Goal: Task Accomplishment & Management: Use online tool/utility

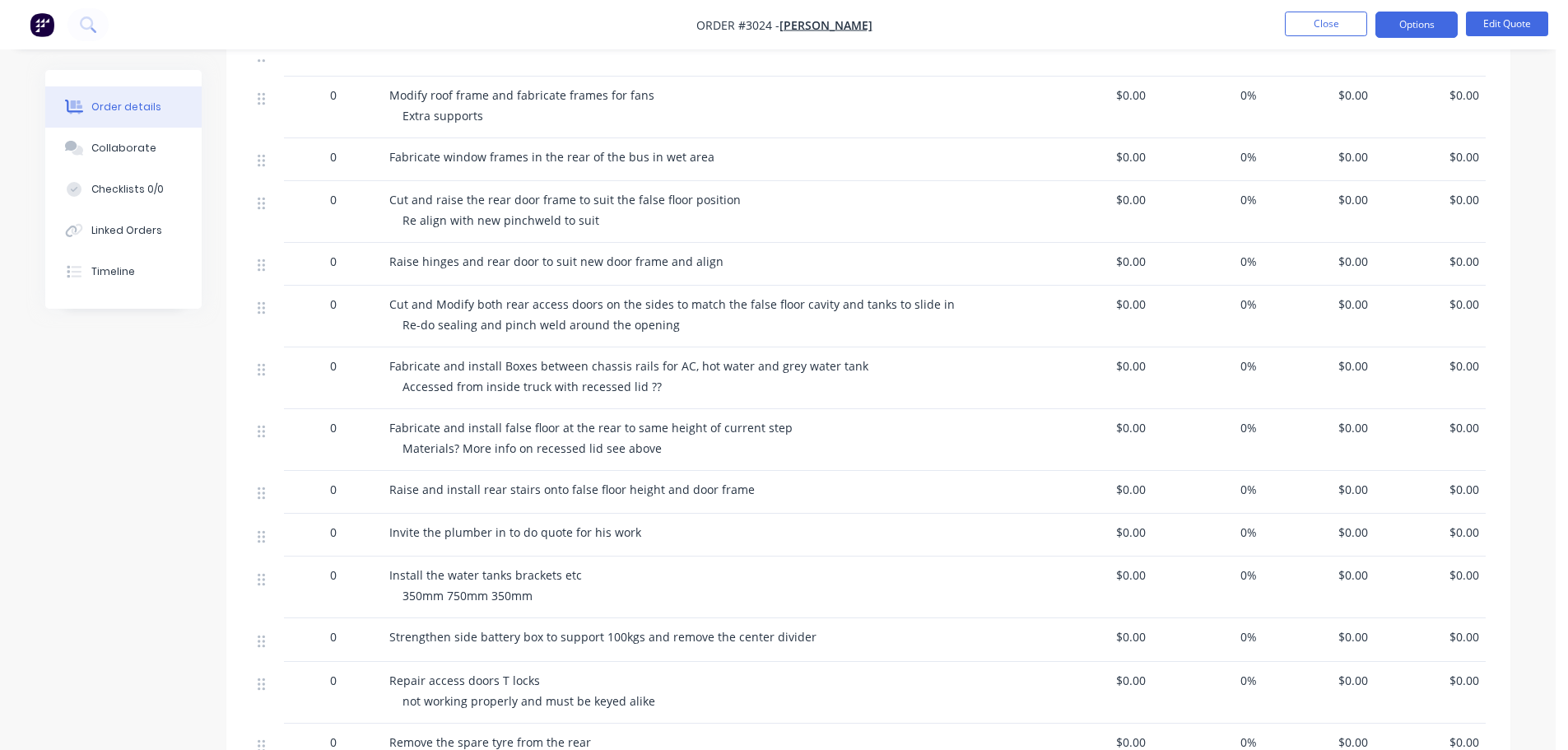
scroll to position [1433, 0]
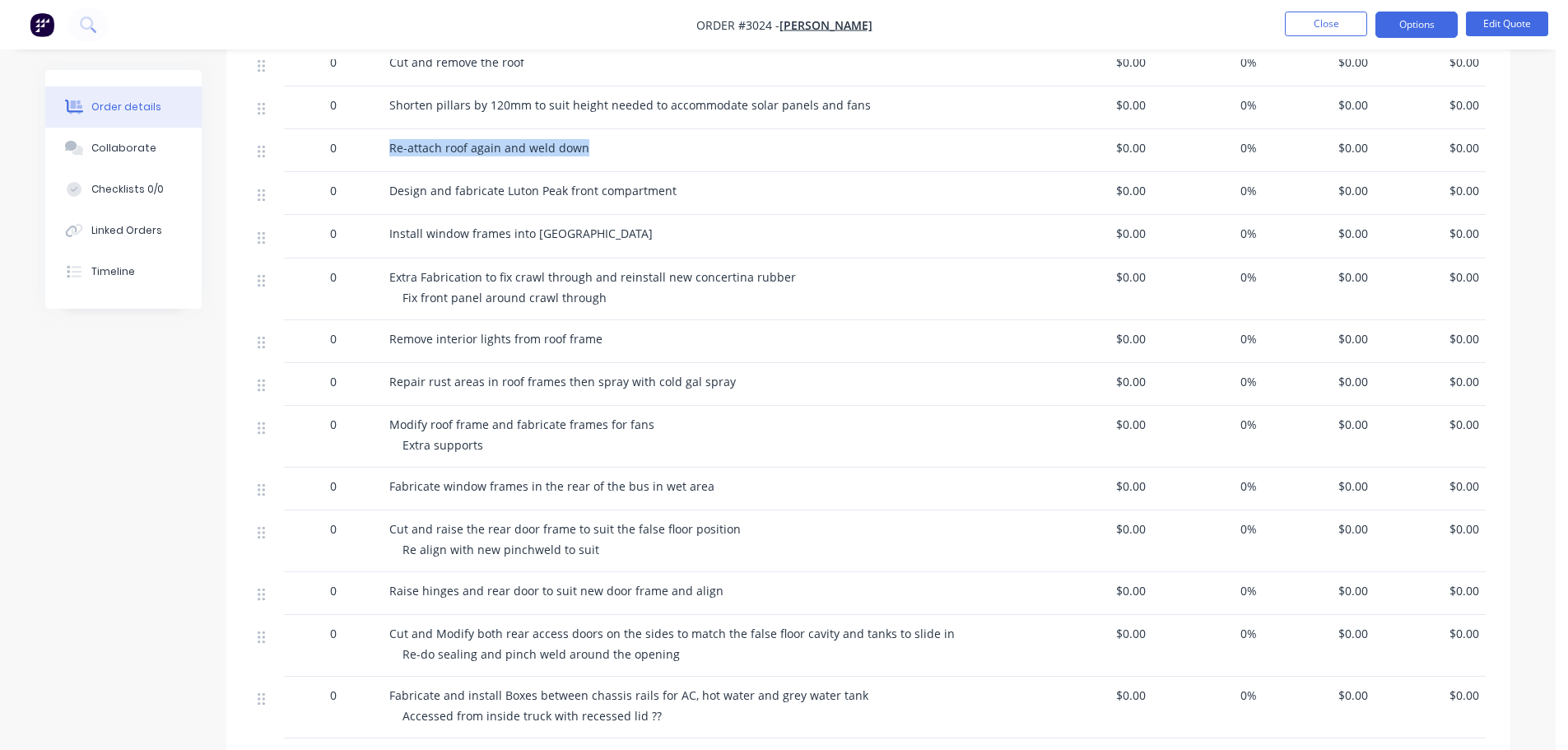
click at [34, 16] on img "button" at bounding box center [42, 25] width 25 height 25
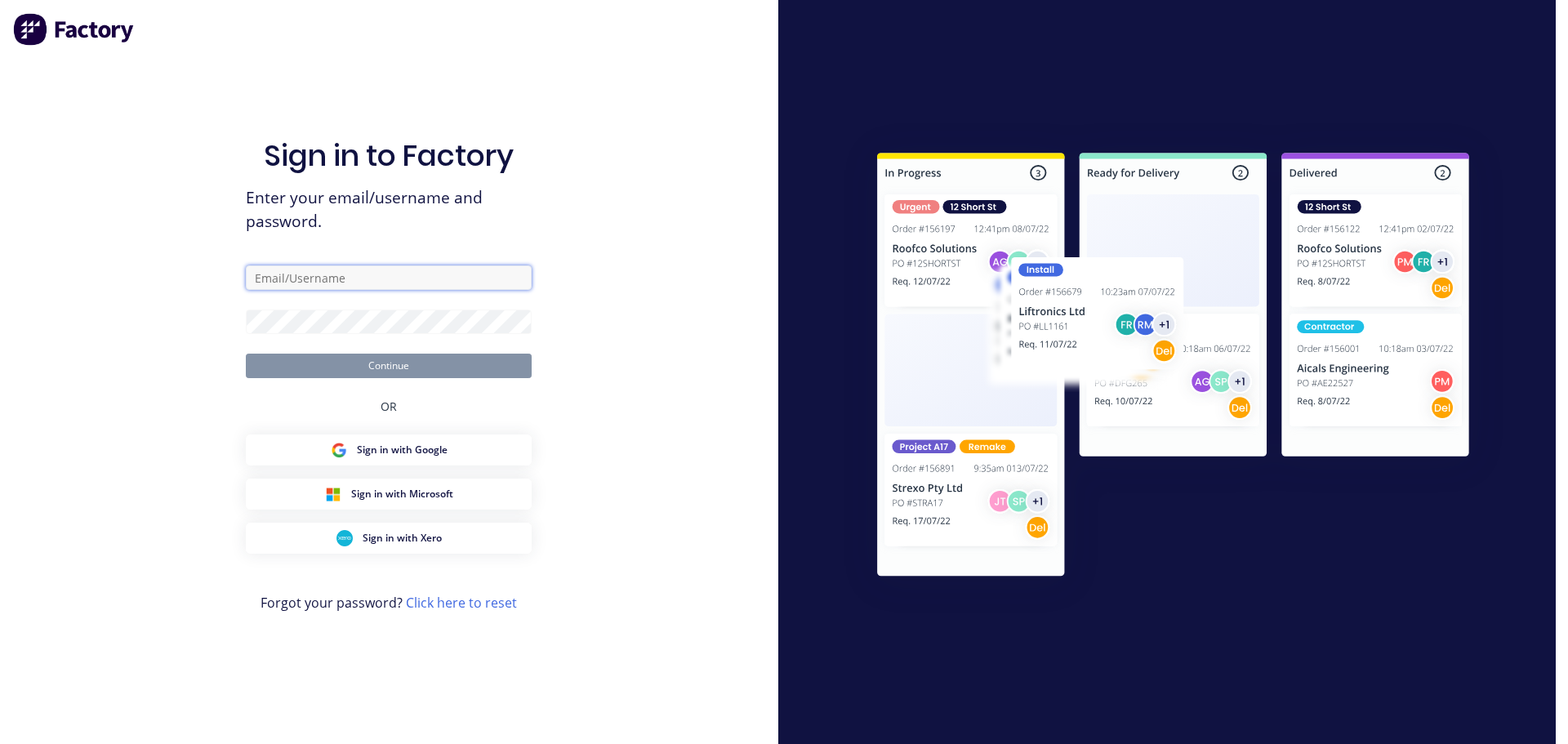
type input "[EMAIL_ADDRESS][DOMAIN_NAME]"
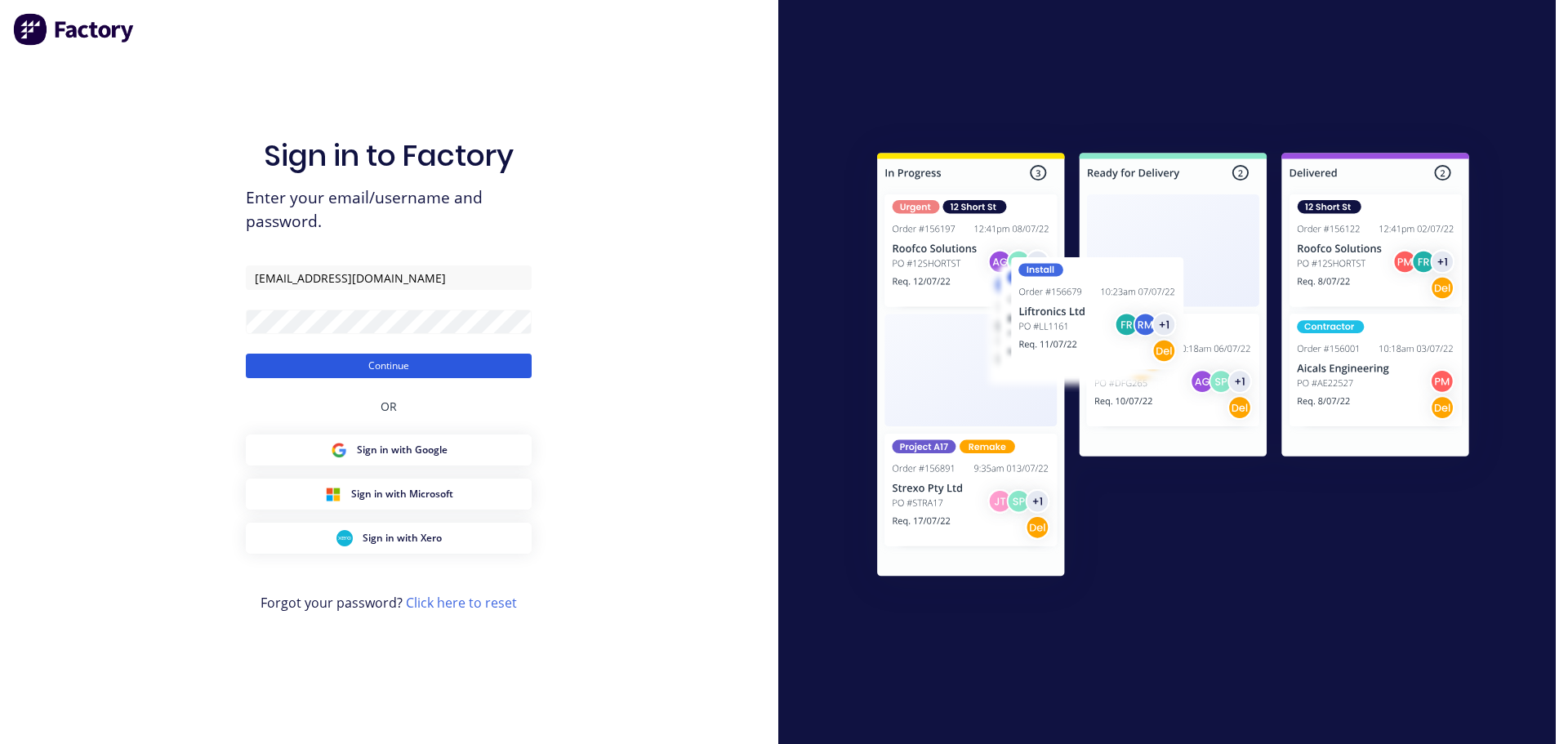
click at [393, 361] on button "Continue" at bounding box center [388, 366] width 286 height 25
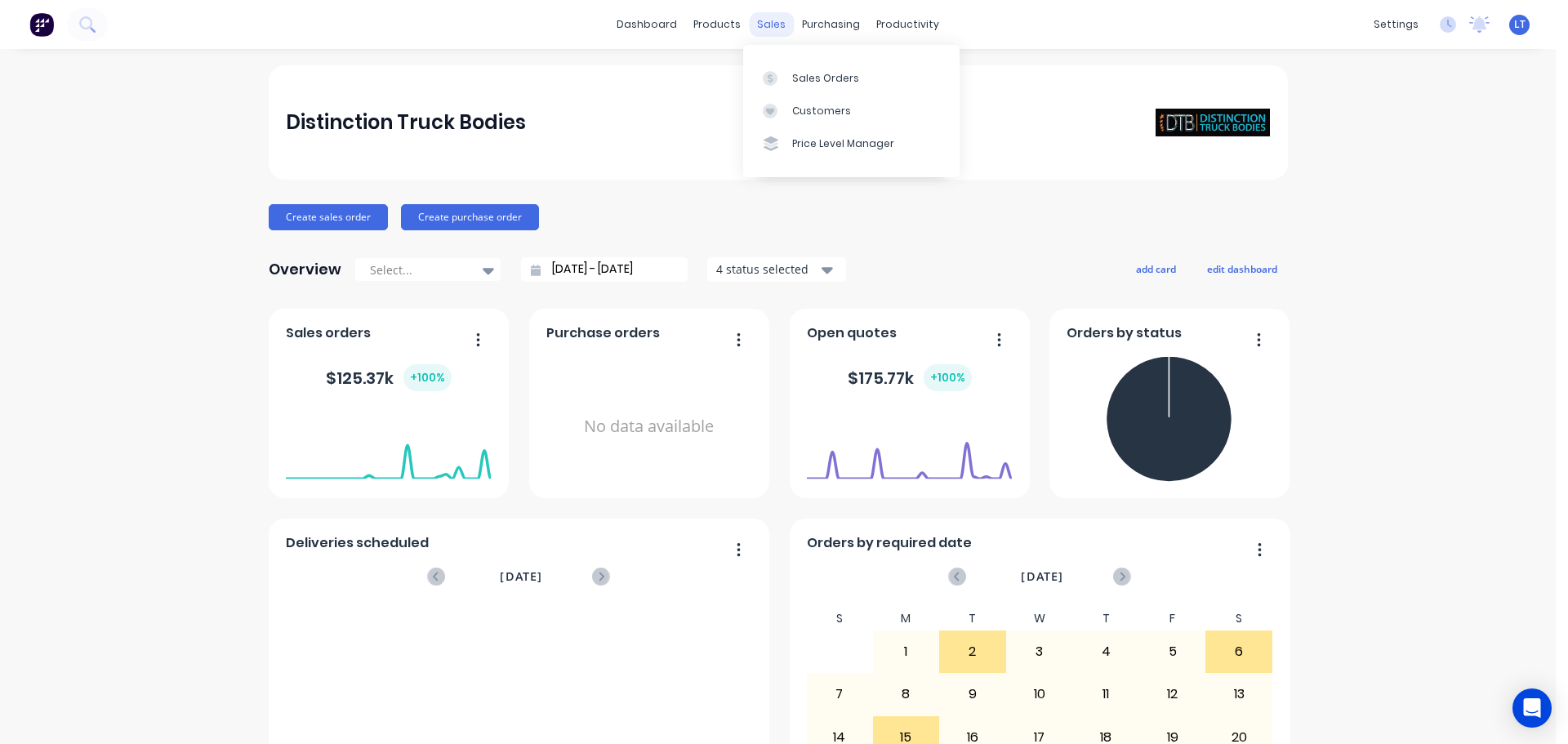
click at [766, 22] on div "sales" at bounding box center [771, 25] width 45 height 25
click at [802, 74] on div "Sales Orders" at bounding box center [825, 78] width 67 height 15
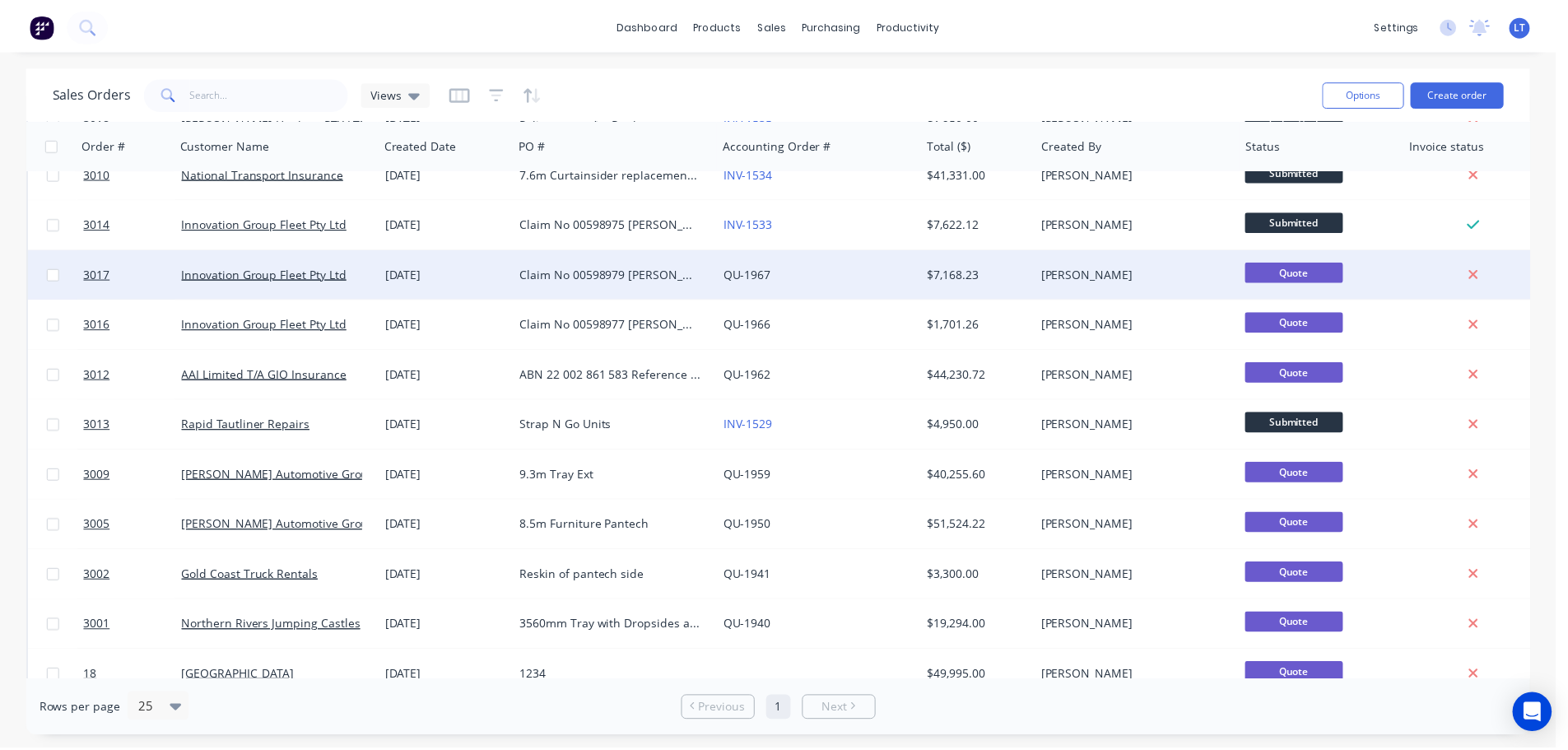
scroll to position [752, 0]
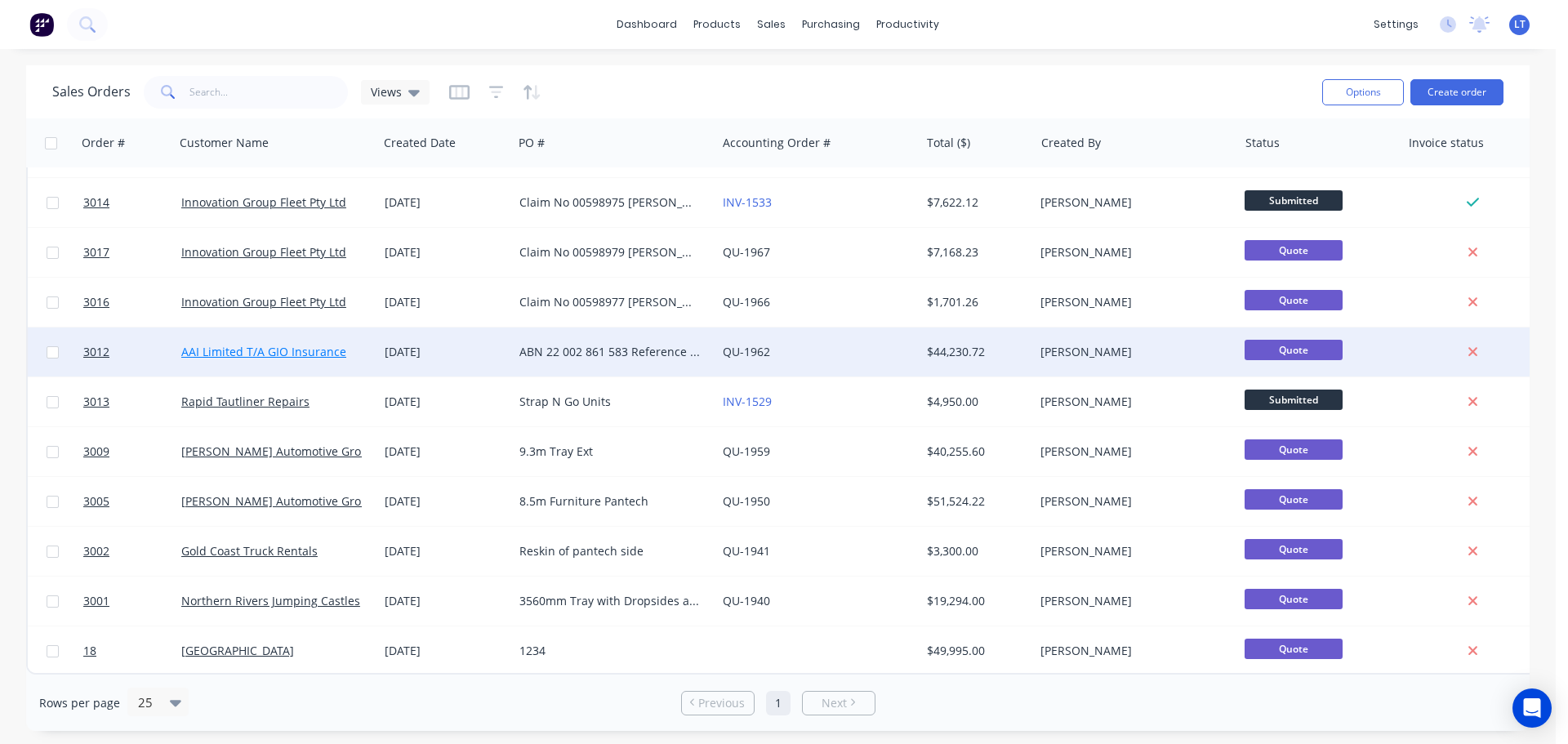
click at [313, 344] on link "AAI Limited T/A GIO Insurance" at bounding box center [263, 352] width 165 height 15
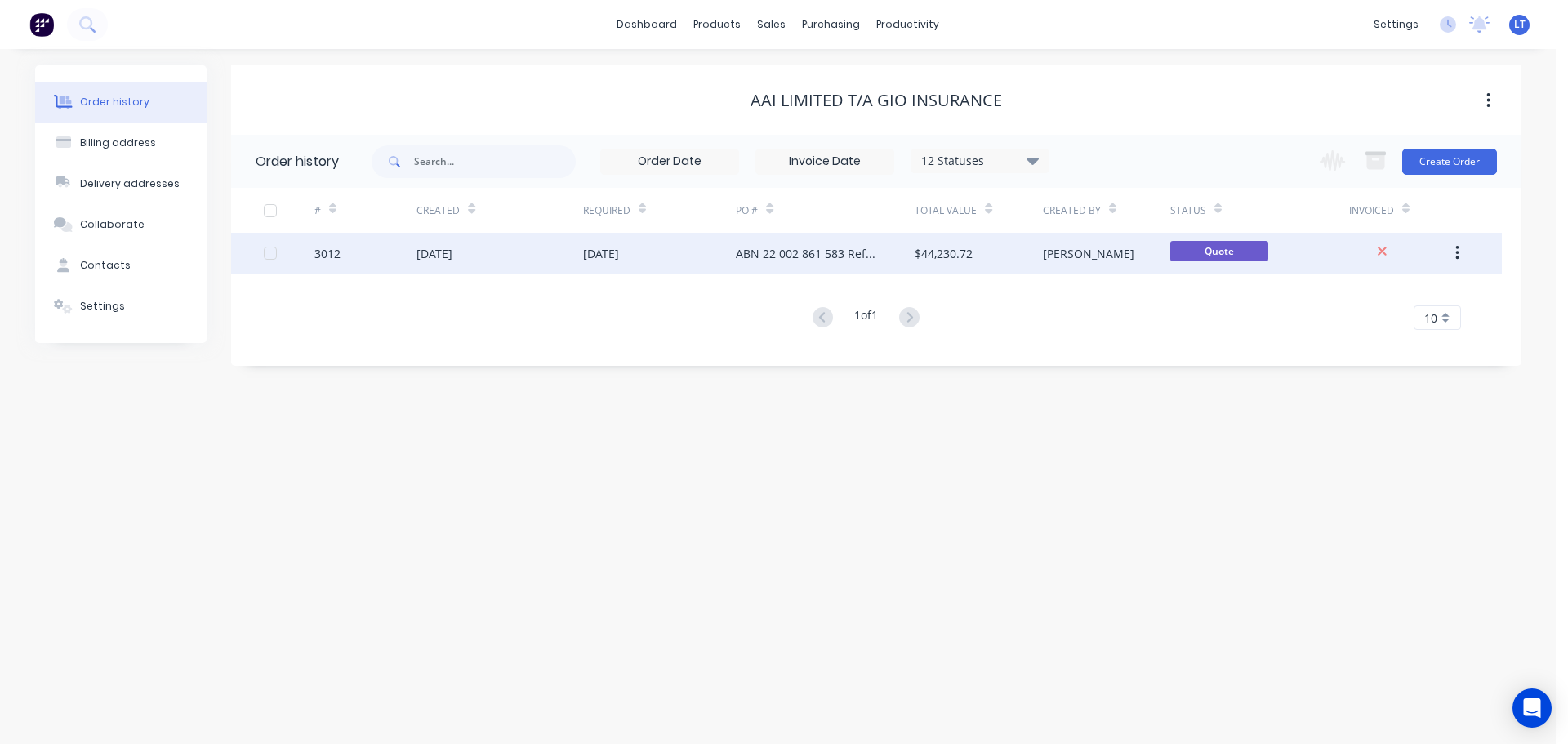
click at [603, 255] on div "[DATE]" at bounding box center [601, 254] width 36 height 17
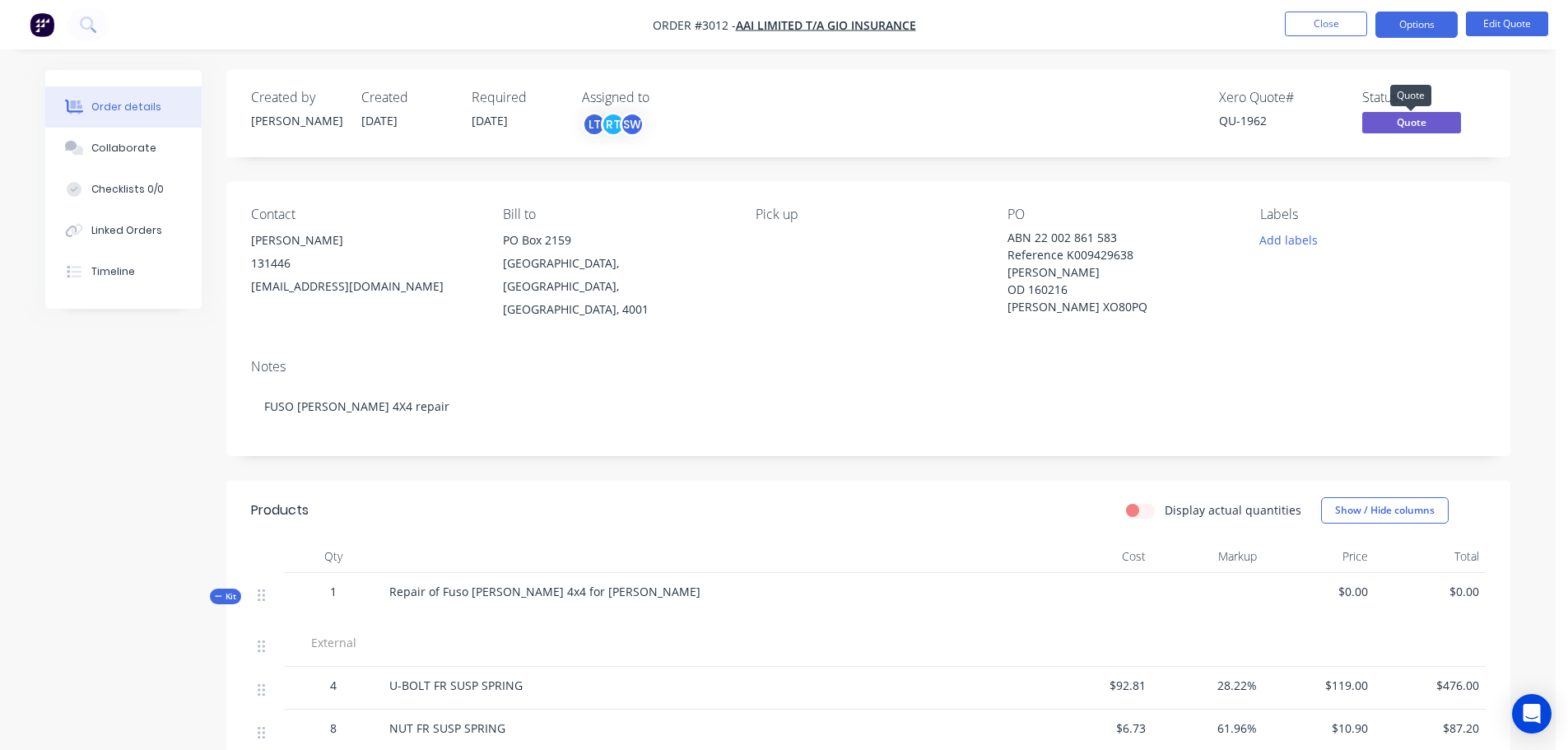
click at [1401, 122] on span "Quote" at bounding box center [1411, 123] width 99 height 21
click at [1466, 71] on div "Created by [PERSON_NAME] Created [DATE] Required [DATE] Assigned to LT RT SW Xe…" at bounding box center [868, 114] width 1284 height 87
click at [1413, 28] on button "Options" at bounding box center [1416, 25] width 83 height 27
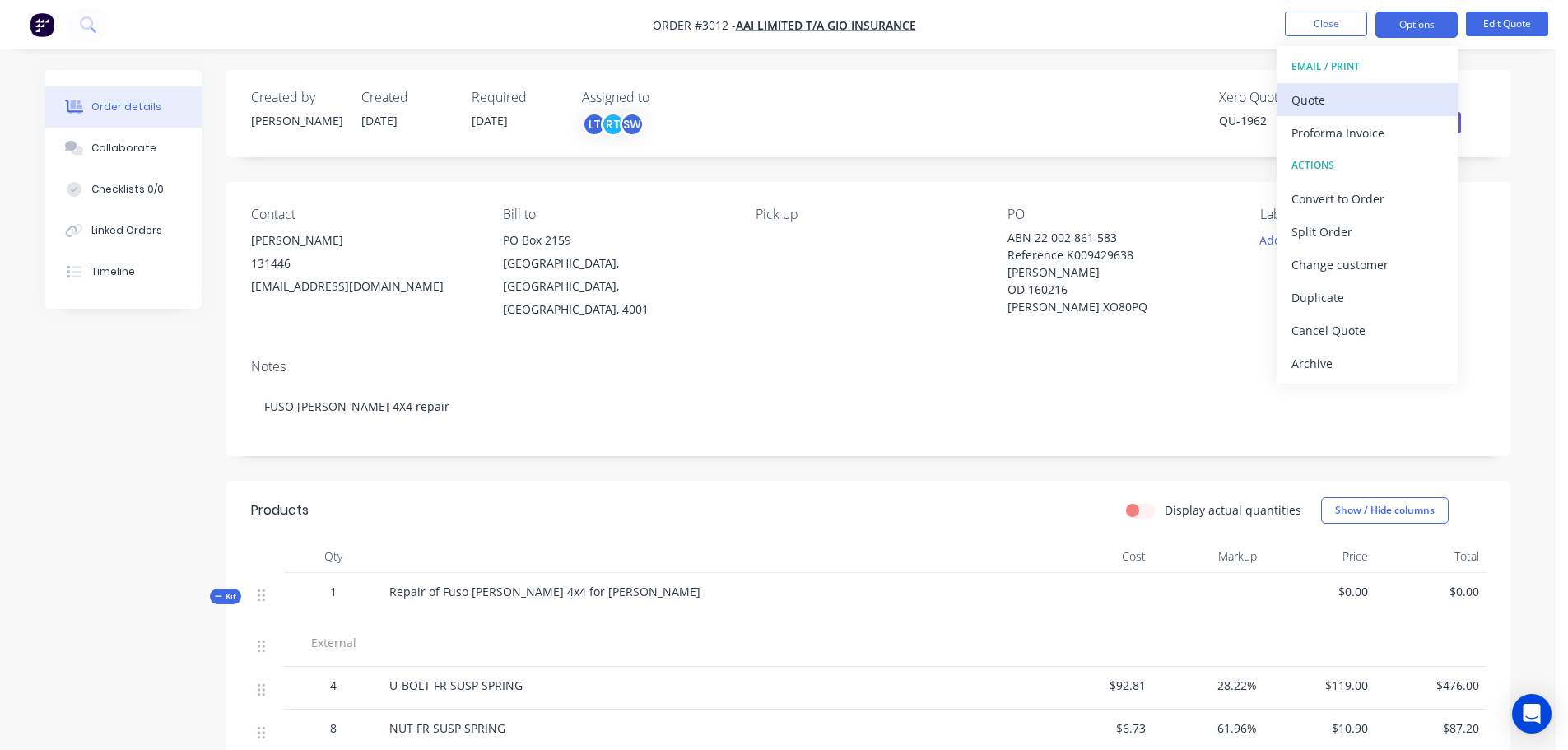
click at [1319, 99] on div "Quote" at bounding box center [1367, 100] width 151 height 24
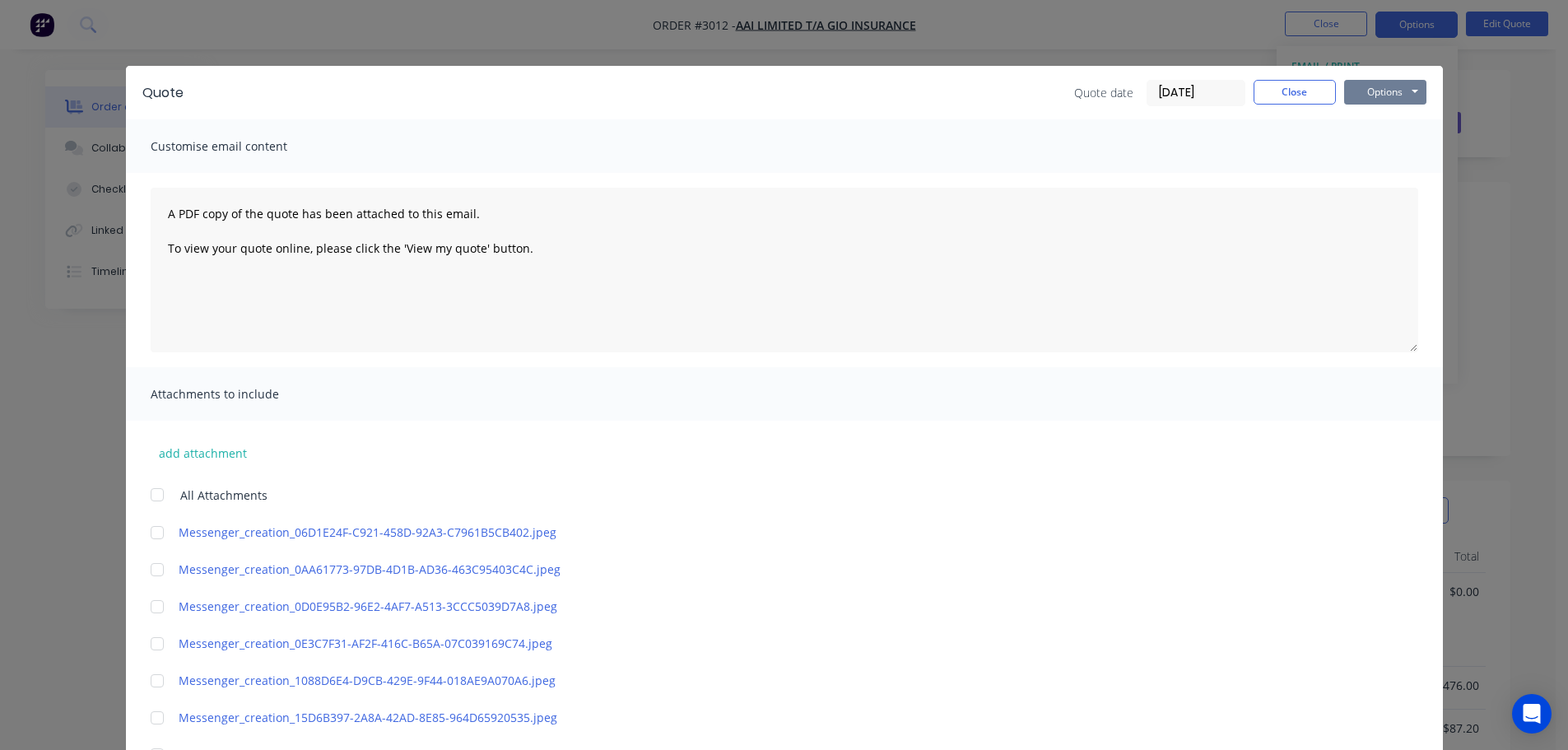
click at [1385, 89] on button "Options" at bounding box center [1385, 92] width 83 height 25
click at [1373, 144] on button "Print" at bounding box center [1396, 148] width 105 height 28
